Goal: Task Accomplishment & Management: Use online tool/utility

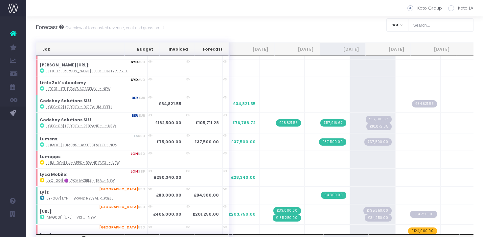
scroll to position [3040, 0]
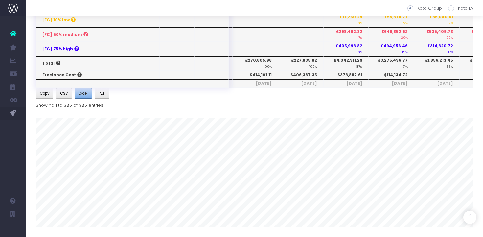
click at [86, 94] on span "Excel" at bounding box center [83, 93] width 9 height 6
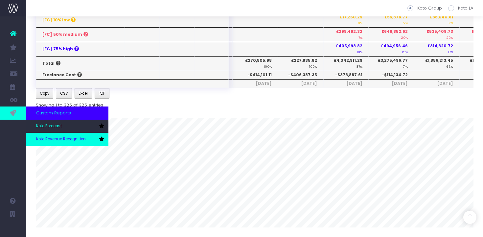
click at [60, 138] on span "Koto Revenue Recognition" at bounding box center [61, 139] width 50 height 6
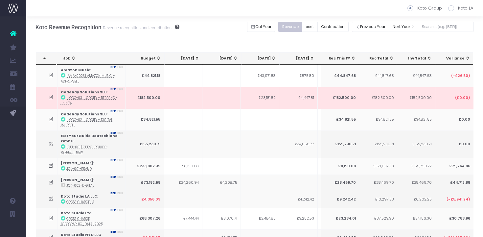
click at [452, 9] on span at bounding box center [451, 8] width 6 height 6
click at [458, 9] on input "Koto LA" at bounding box center [460, 7] width 4 height 4
radio input "true"
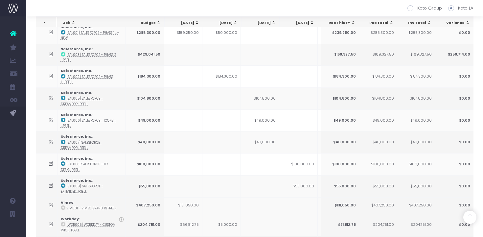
scroll to position [883, 0]
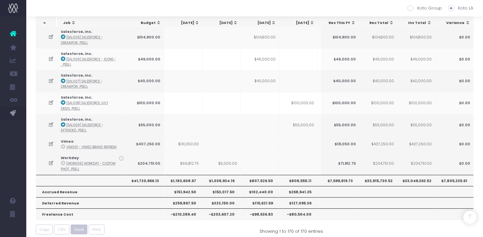
click at [84, 225] on button "Excel" at bounding box center [79, 230] width 17 height 10
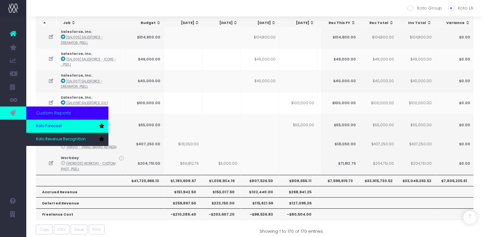
click at [49, 125] on span "Koto Forecast" at bounding box center [49, 126] width 26 height 6
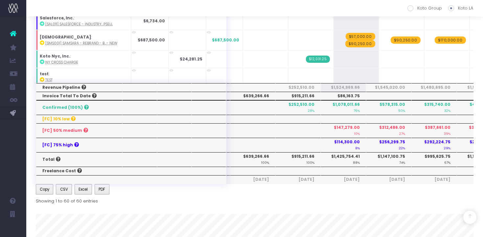
scroll to position [152, 0]
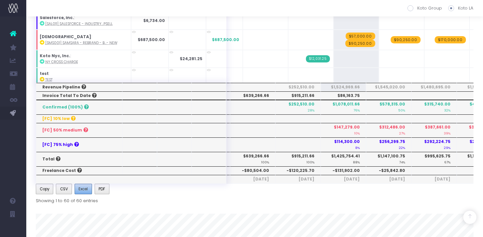
click at [84, 190] on span "Excel" at bounding box center [83, 189] width 9 height 6
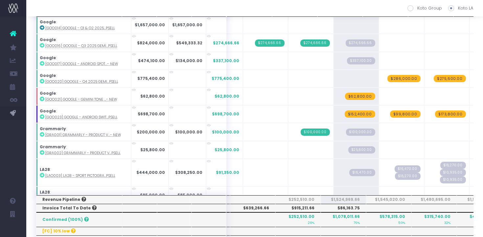
scroll to position [244, 0]
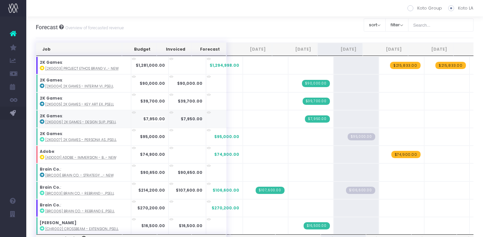
scroll to position [148, 0]
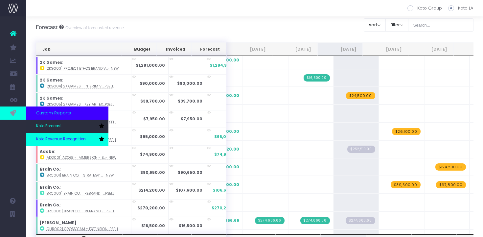
click at [44, 138] on span "Koto Revenue Recognition" at bounding box center [61, 139] width 50 height 6
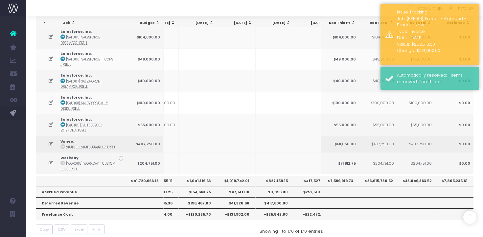
scroll to position [0, 158]
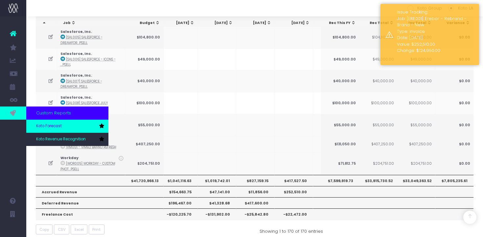
click at [52, 127] on span "Koto Forecast" at bounding box center [49, 126] width 26 height 6
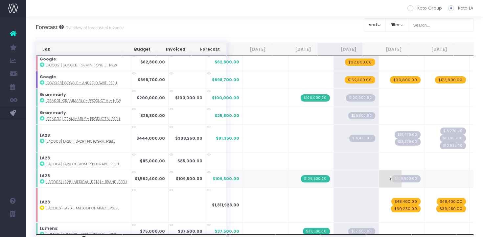
scroll to position [363, 0]
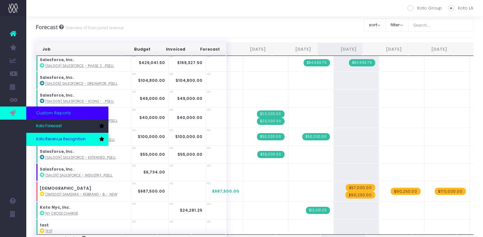
click at [69, 137] on span "Koto Revenue Recognition" at bounding box center [61, 139] width 50 height 6
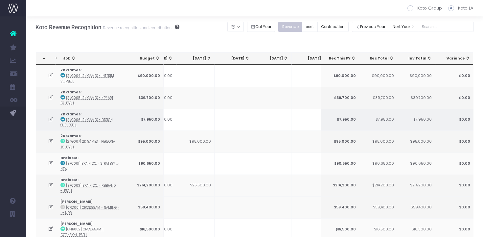
scroll to position [24, 0]
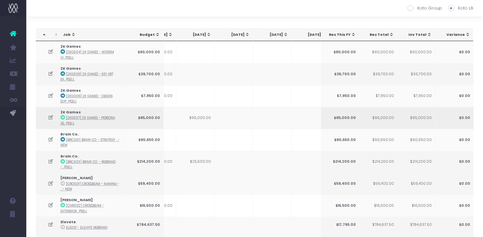
click at [205, 118] on td "$95,000.00" at bounding box center [195, 118] width 38 height 22
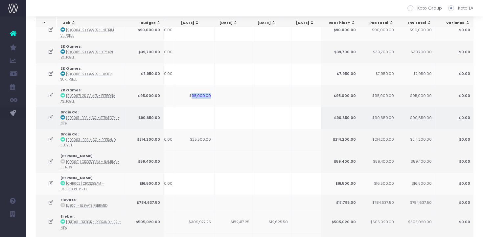
scroll to position [0, 180]
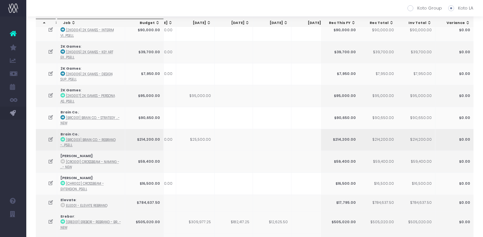
click at [205, 138] on td "$25,500.00" at bounding box center [195, 140] width 38 height 22
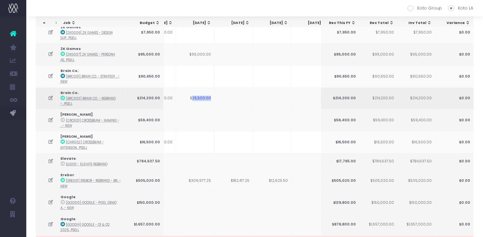
scroll to position [87, 0]
click at [203, 177] on td "$309,977.25" at bounding box center [195, 180] width 38 height 22
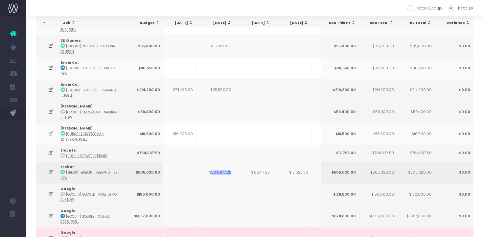
scroll to position [0, 159]
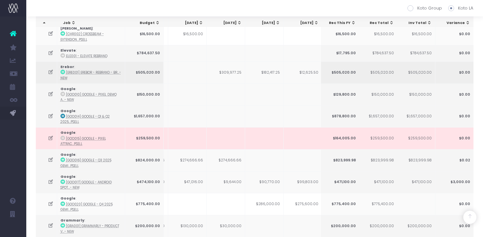
click at [48, 72] on icon at bounding box center [51, 72] width 6 height 6
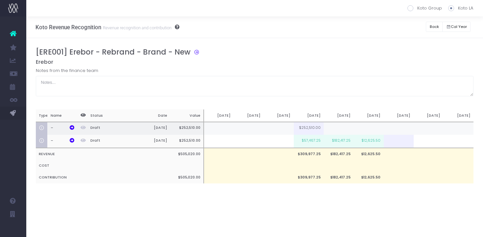
click at [283, 131] on td at bounding box center [279, 128] width 30 height 13
type input "156250"
click at [310, 96] on div "[ERE001] Erebor - Rebrand - Brand - New Erebor Notes from the finance team Type…" at bounding box center [255, 122] width 438 height 149
click at [437, 29] on button "Back" at bounding box center [434, 27] width 17 height 10
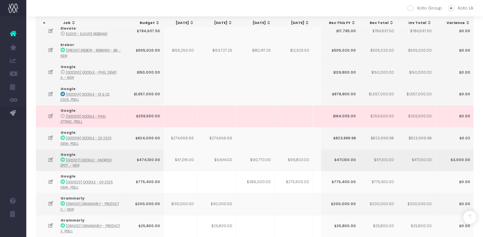
click at [223, 161] on td "$9,644.00" at bounding box center [217, 160] width 38 height 22
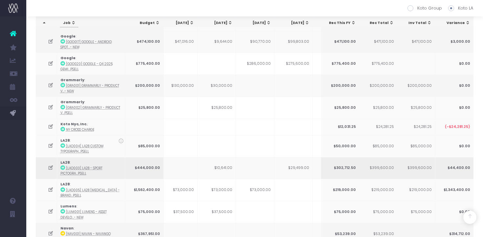
click at [228, 166] on td "$10,641.00" at bounding box center [217, 168] width 38 height 22
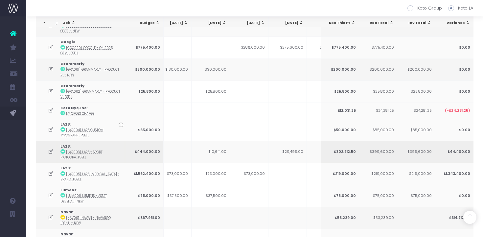
click at [50, 149] on icon at bounding box center [51, 152] width 6 height 6
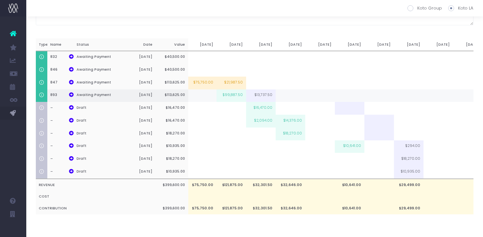
scroll to position [0, 0]
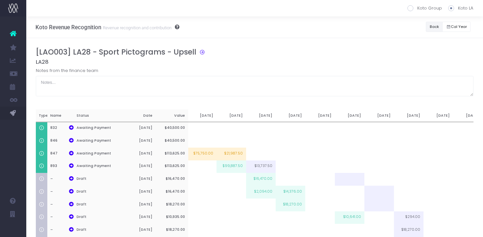
click at [436, 28] on button "Back" at bounding box center [434, 27] width 17 height 10
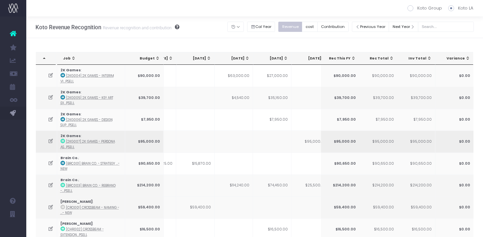
scroll to position [0, 174]
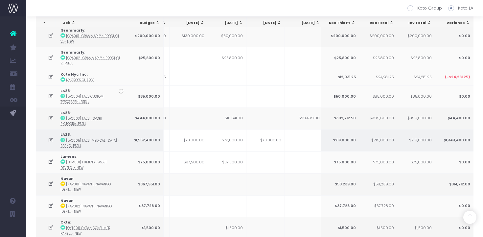
click at [237, 134] on td "$73,000.00" at bounding box center [227, 140] width 38 height 22
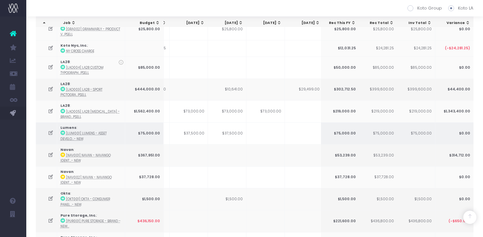
click at [235, 132] on td "$37,500.00" at bounding box center [227, 133] width 38 height 22
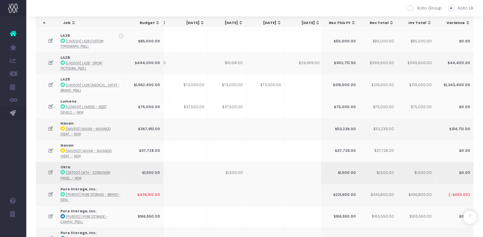
click at [236, 170] on td "$1,500.00" at bounding box center [227, 173] width 38 height 22
click at [48, 170] on icon at bounding box center [51, 173] width 6 height 6
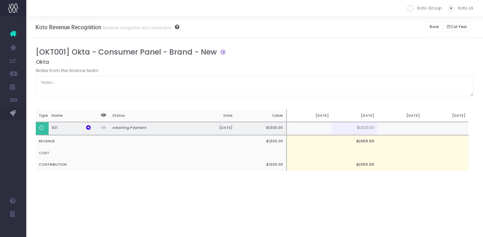
click at [320, 130] on td at bounding box center [310, 128] width 46 height 13
type input "1"
click at [364, 129] on td "$1,500.00" at bounding box center [355, 128] width 46 height 13
click at [432, 26] on button "Back" at bounding box center [434, 27] width 17 height 10
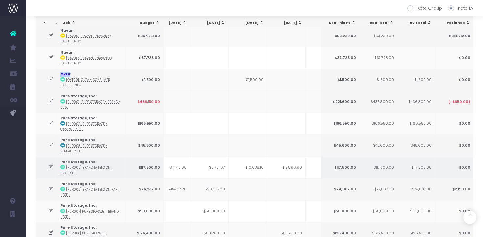
scroll to position [584, 0]
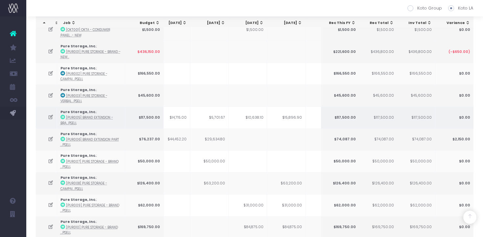
click at [258, 115] on td "$10,638.10" at bounding box center [248, 118] width 38 height 22
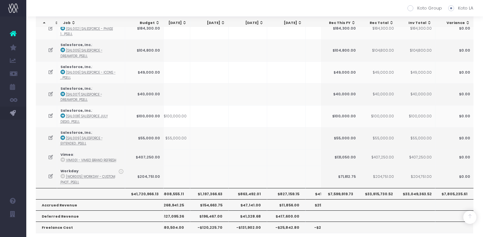
scroll to position [871, 0]
click at [255, 187] on th "$863,492.01" at bounding box center [248, 192] width 38 height 11
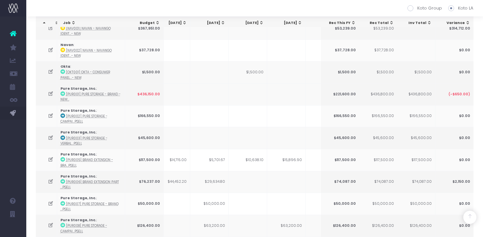
scroll to position [0, 0]
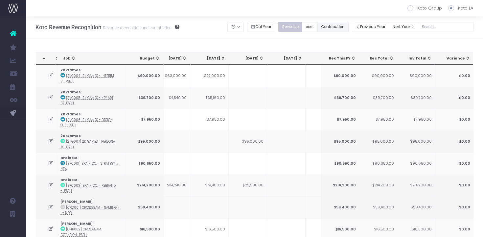
click at [339, 31] on button "Contribution" at bounding box center [333, 27] width 31 height 10
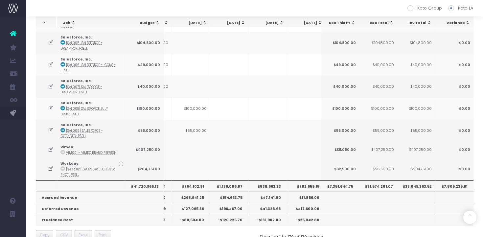
click at [265, 181] on th "$838,663.33" at bounding box center [268, 186] width 38 height 11
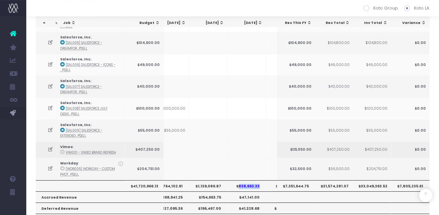
scroll to position [0, 134]
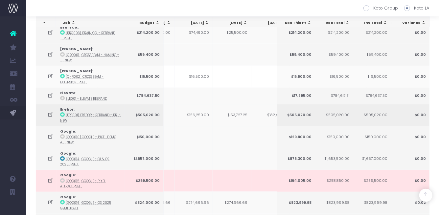
click at [50, 113] on icon at bounding box center [51, 115] width 6 height 6
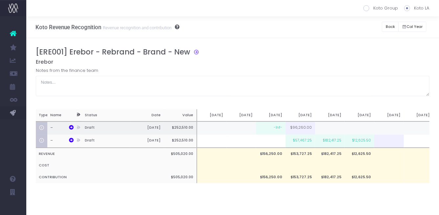
click at [275, 129] on td "-Inf-" at bounding box center [271, 128] width 30 height 13
paste input "127,560.00"
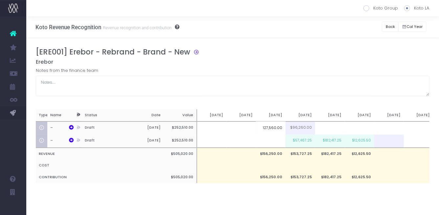
click at [272, 127] on input "127,560.00" at bounding box center [271, 128] width 30 height 13
type input "127560.00"
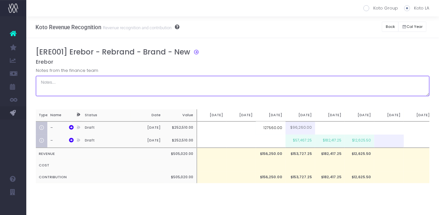
click at [350, 77] on textarea at bounding box center [233, 86] width 394 height 20
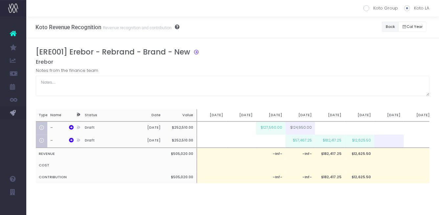
click at [386, 31] on button "Back" at bounding box center [390, 27] width 17 height 10
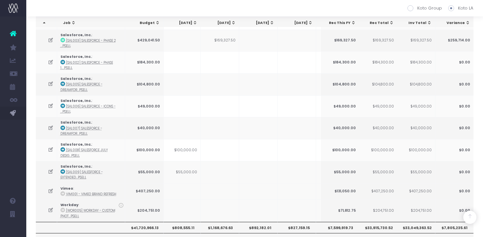
scroll to position [883, 0]
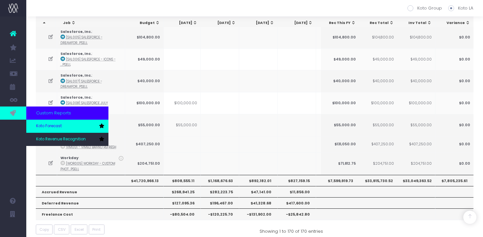
click at [52, 127] on span "Koto Forecast" at bounding box center [49, 126] width 26 height 6
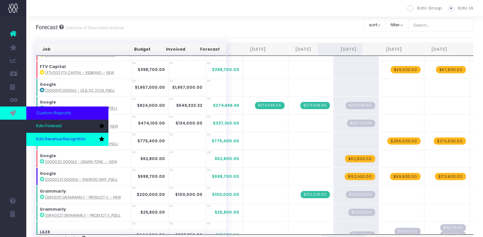
click at [61, 141] on span "Koto Revenue Recognition" at bounding box center [61, 139] width 50 height 6
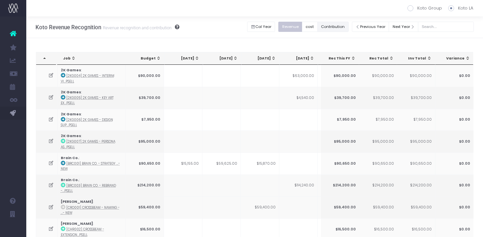
click at [333, 27] on button "Contribution" at bounding box center [333, 27] width 31 height 10
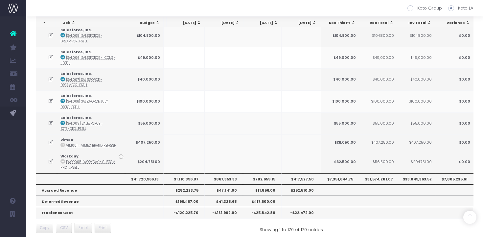
click at [228, 175] on th "$867,353.33" at bounding box center [224, 178] width 38 height 11
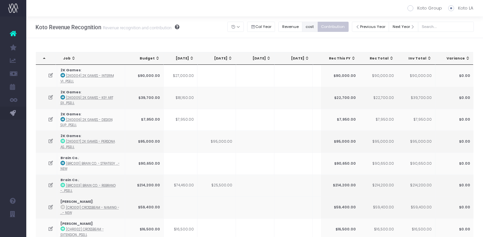
click at [316, 27] on button "cost" at bounding box center [310, 27] width 16 height 10
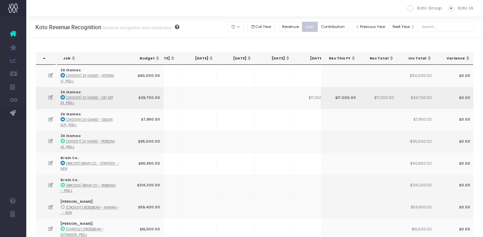
scroll to position [0, 57]
